Goal: Information Seeking & Learning: Find specific fact

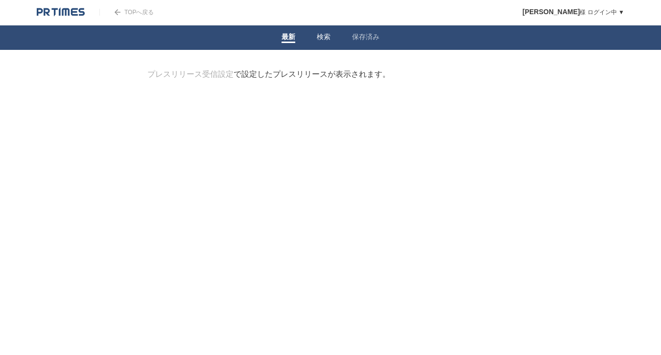
click at [325, 38] on link "検索" at bounding box center [324, 38] width 14 height 10
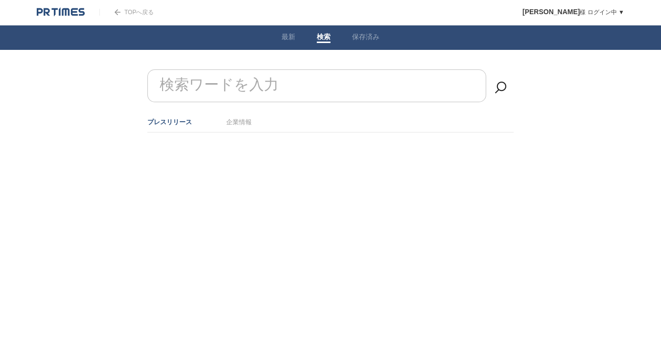
click at [284, 78] on input "検索ワードを入力" at bounding box center [316, 86] width 339 height 33
type input "し"
type input "心"
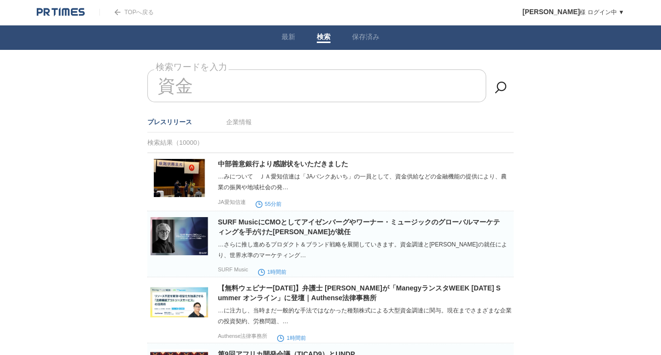
click at [267, 87] on input "資金" at bounding box center [316, 86] width 339 height 33
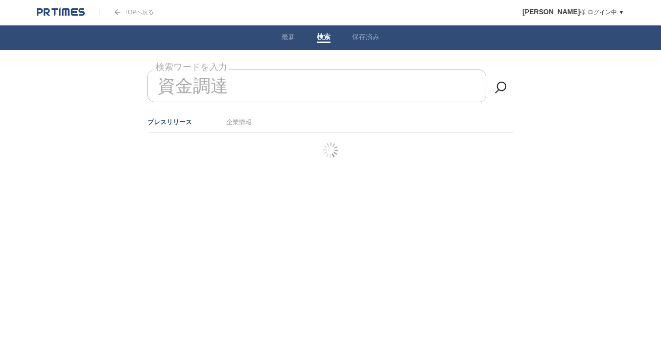
type input "資金調達"
click at [289, 67] on body "TOPへ戻る [PERSON_NAME] ログイン中 ▼ プレスリリース受信設定 フォロー 除外リスト アカウント設定 閲覧履歴 退会手続き PR TIMES…" at bounding box center [330, 91] width 661 height 182
click at [287, 72] on input "検索ワードを入力" at bounding box center [316, 86] width 339 height 33
type input "資金調達"
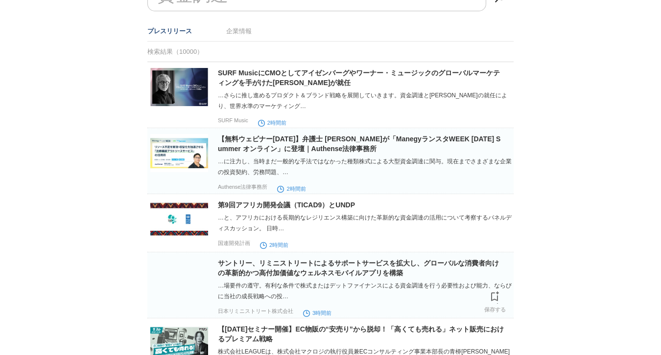
scroll to position [80, 0]
